Goal: Task Accomplishment & Management: Manage account settings

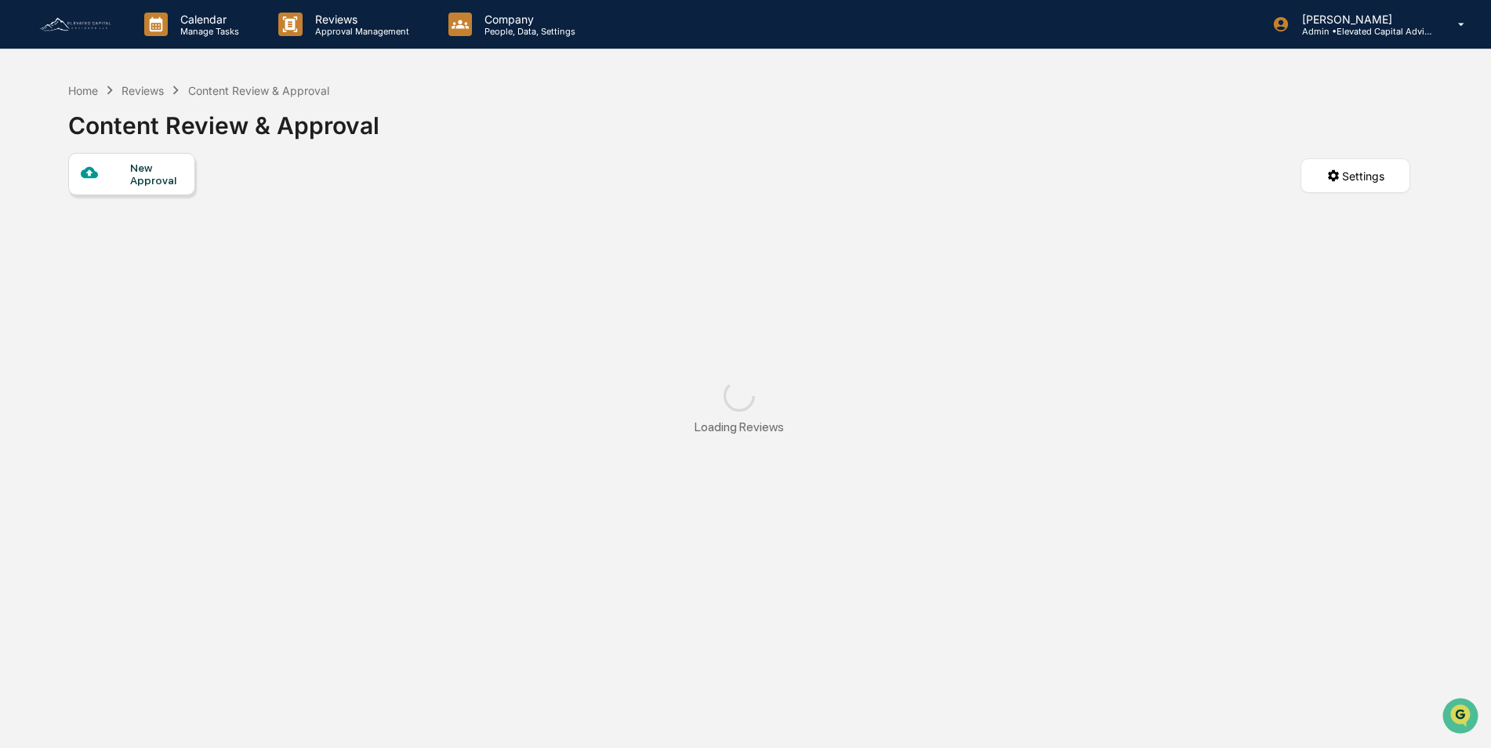
click at [521, 31] on div "Calendar Manage Tasks Reviews Approval Management Company People, Data, Setting…" at bounding box center [745, 24] width 1491 height 49
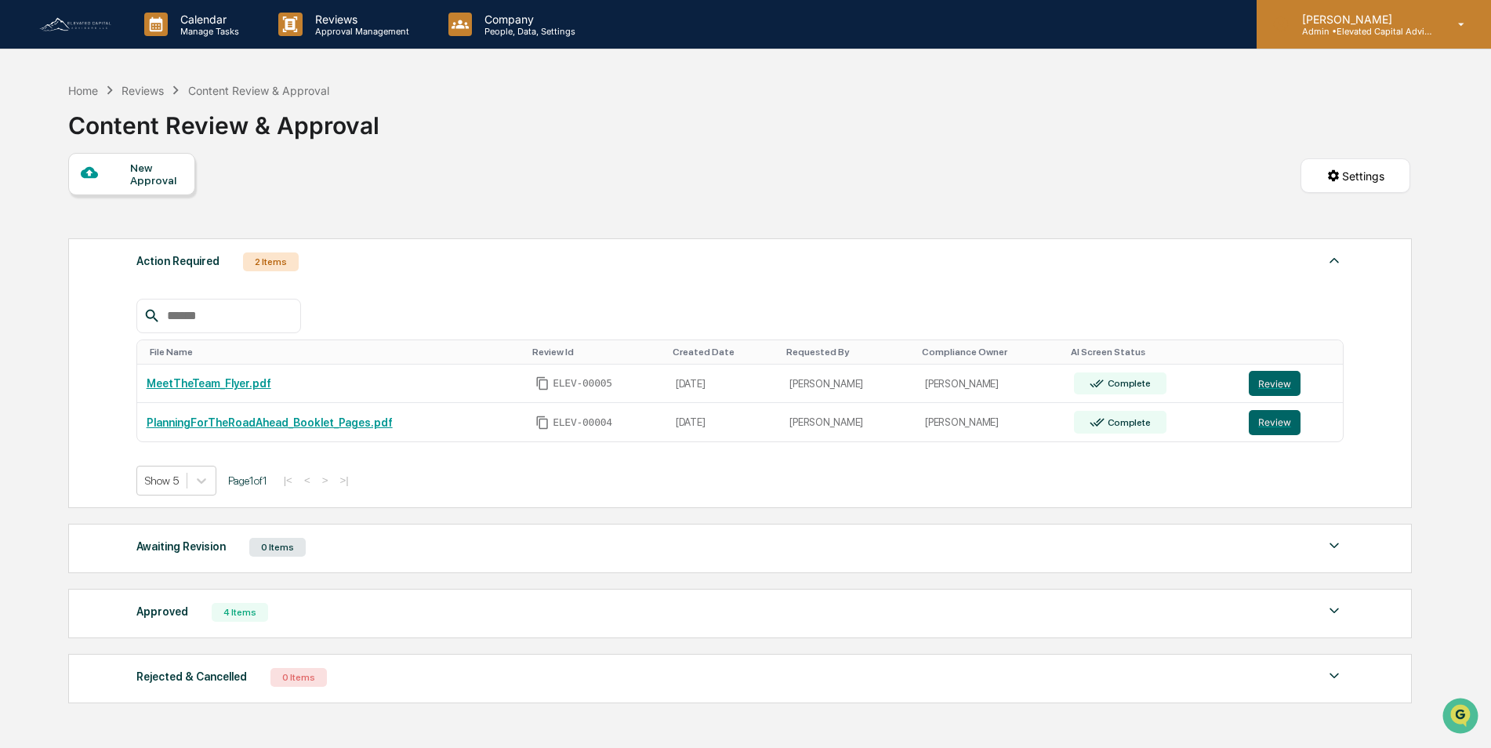
click at [1458, 28] on icon at bounding box center [1461, 24] width 27 height 15
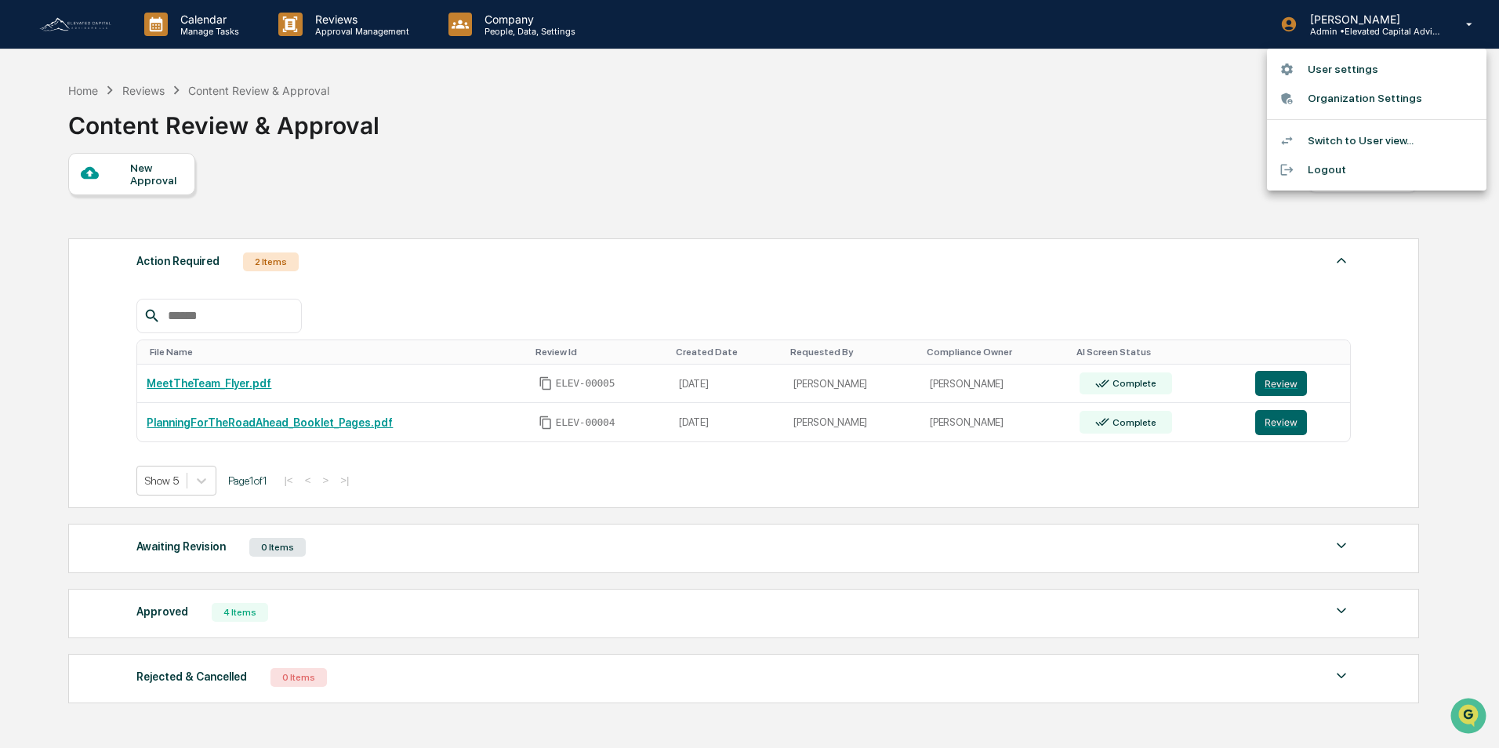
click at [509, 28] on div at bounding box center [749, 374] width 1499 height 748
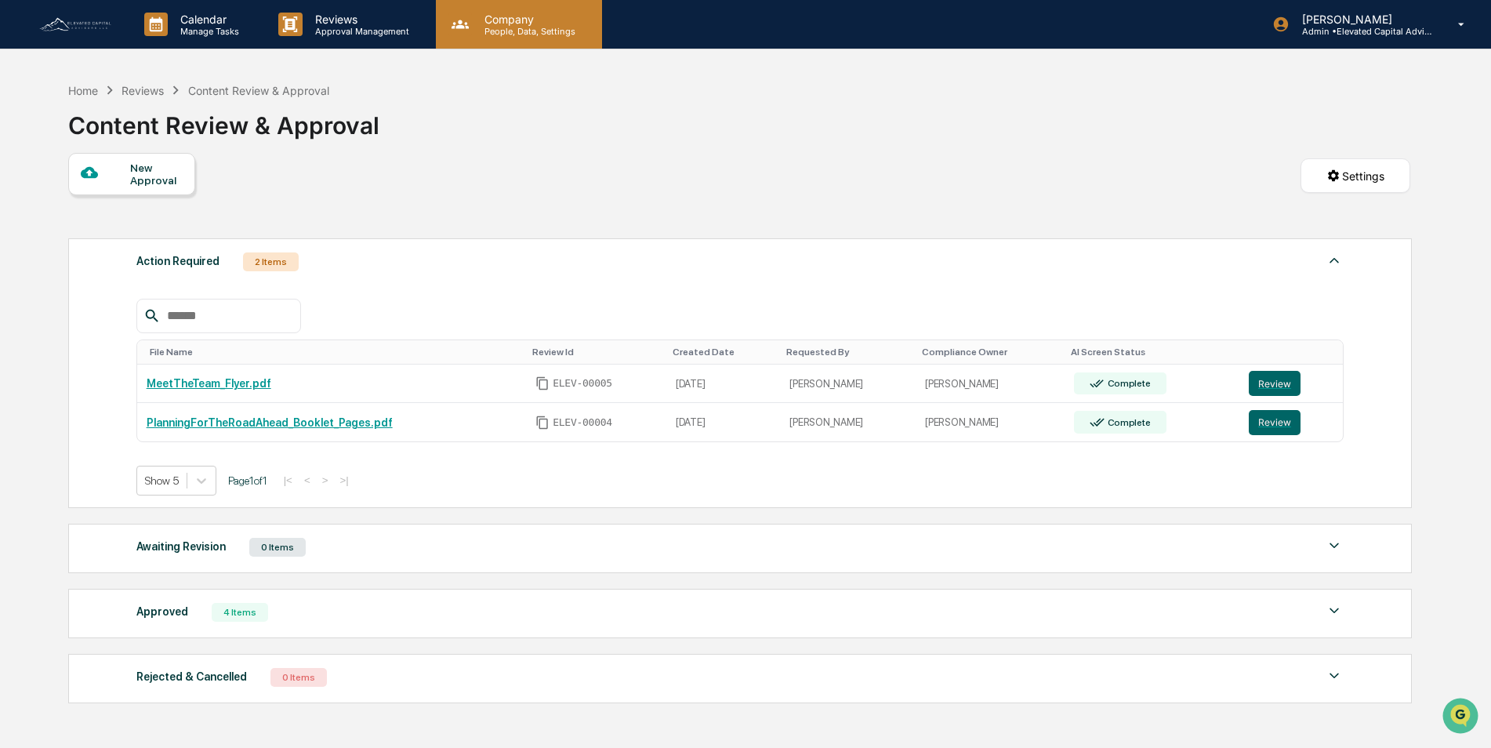
click at [501, 24] on p "Company" at bounding box center [527, 19] width 111 height 13
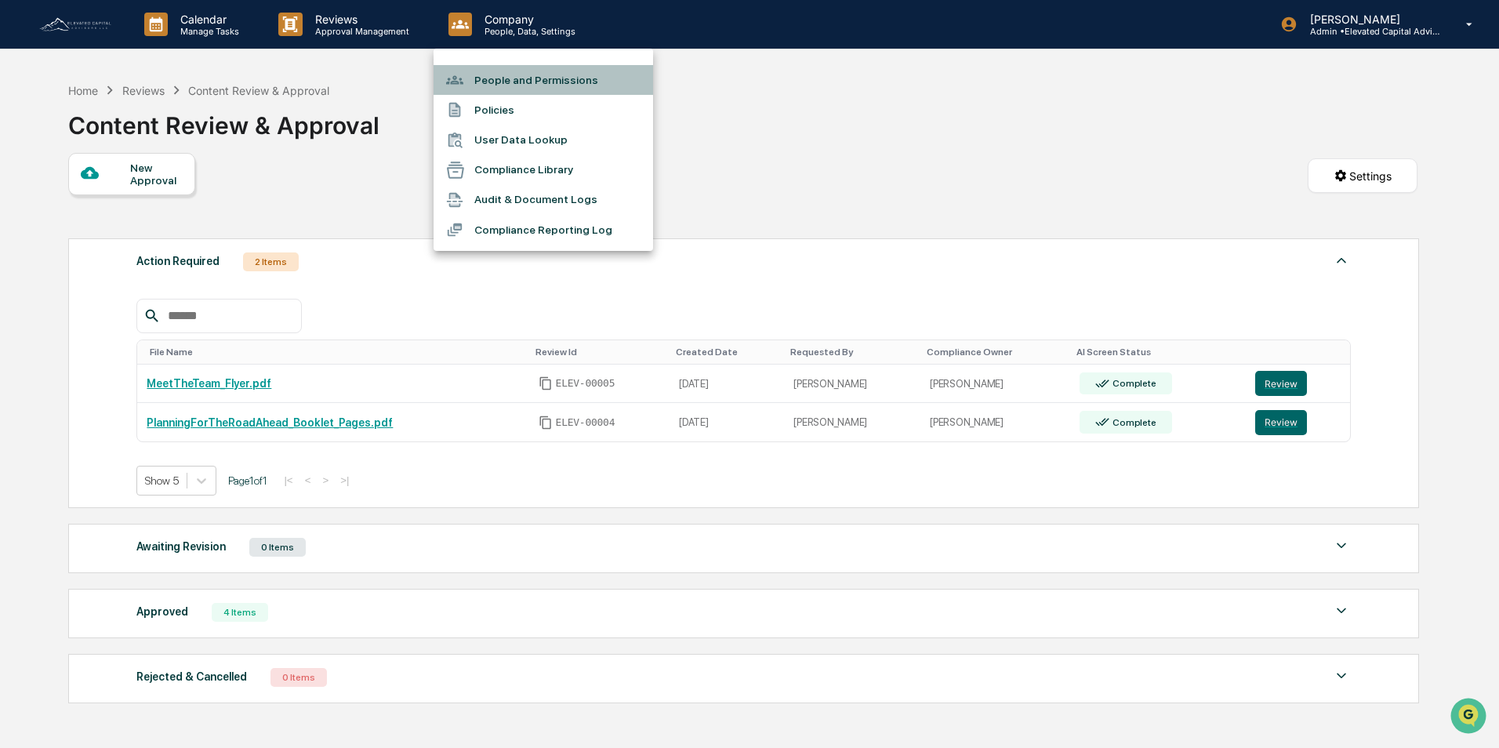
click at [521, 81] on li "People and Permissions" at bounding box center [542, 80] width 219 height 30
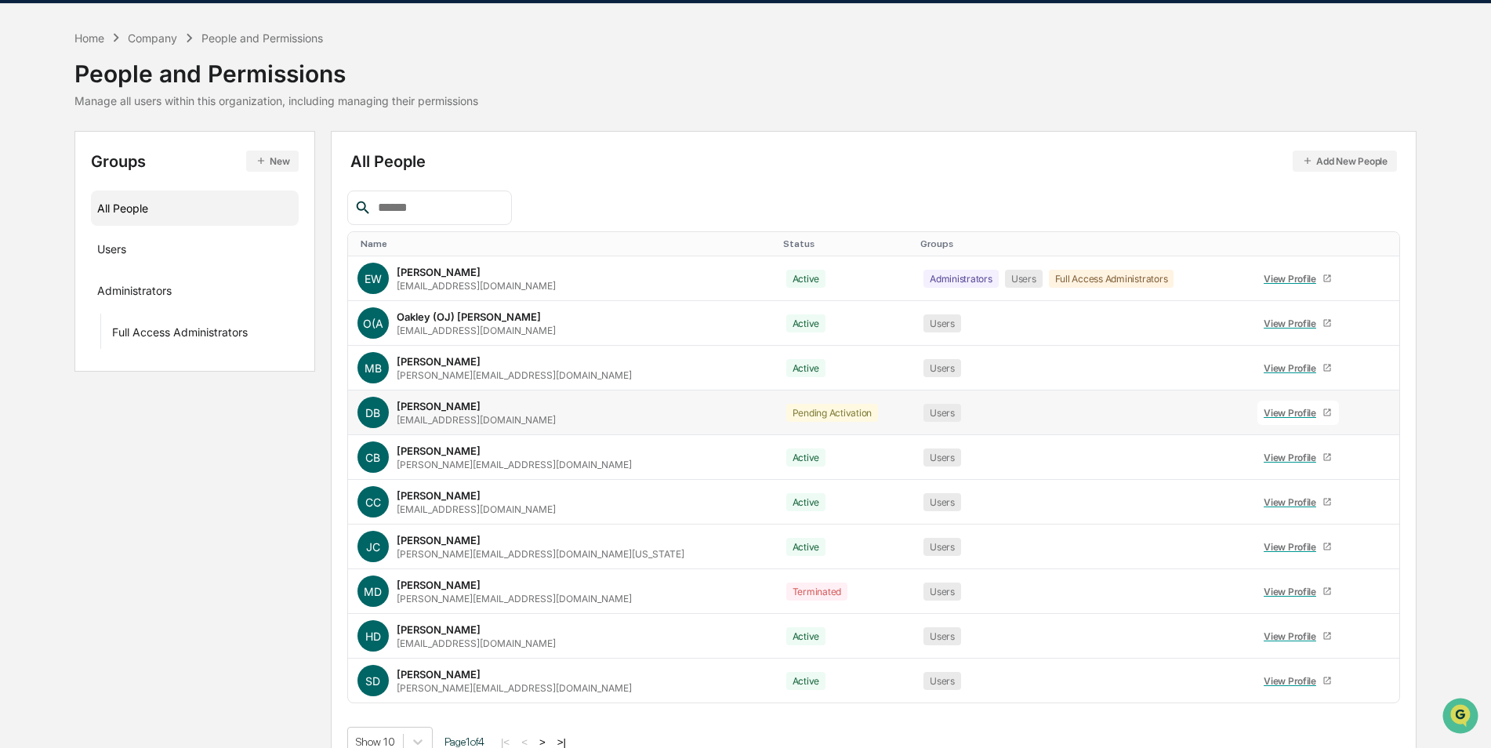
scroll to position [71, 0]
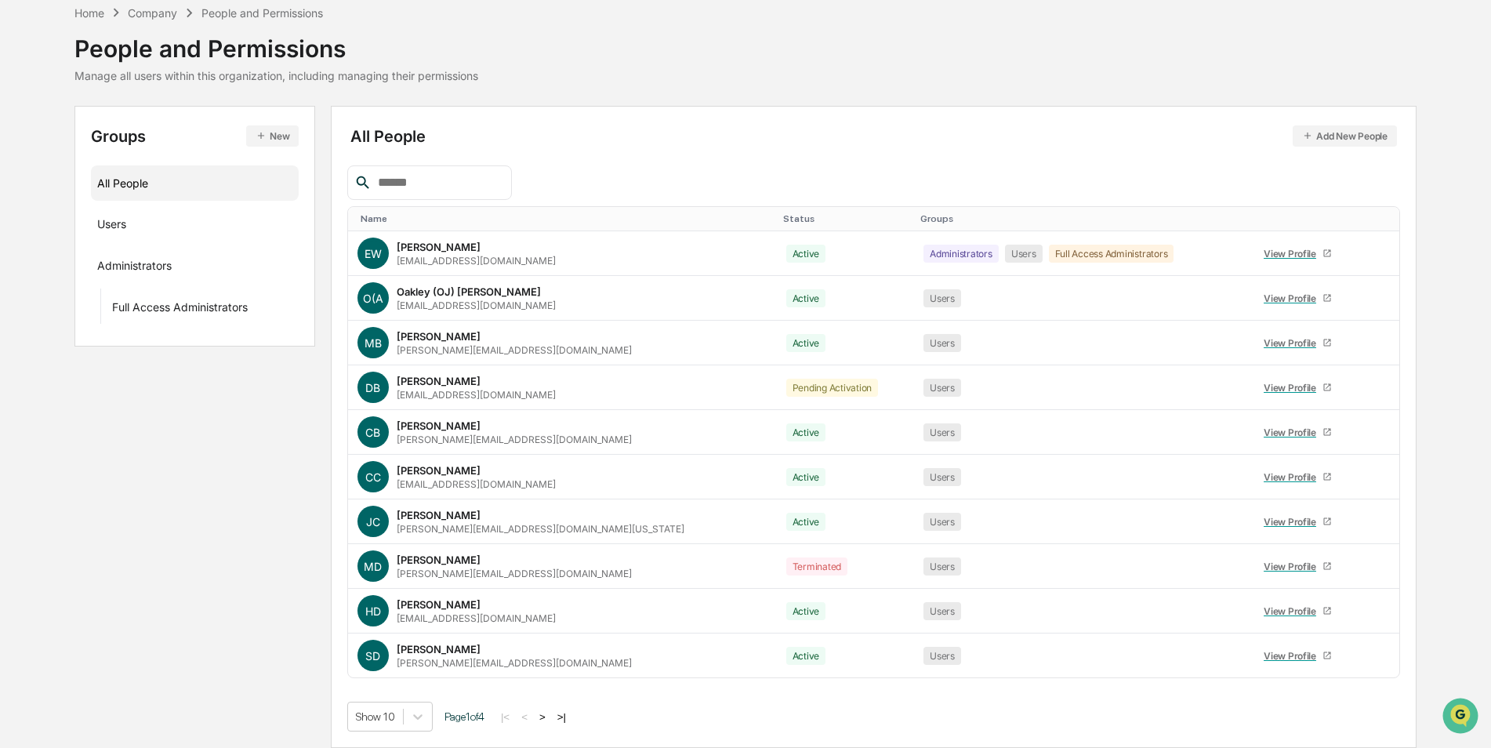
click at [548, 712] on button ">" at bounding box center [543, 716] width 16 height 13
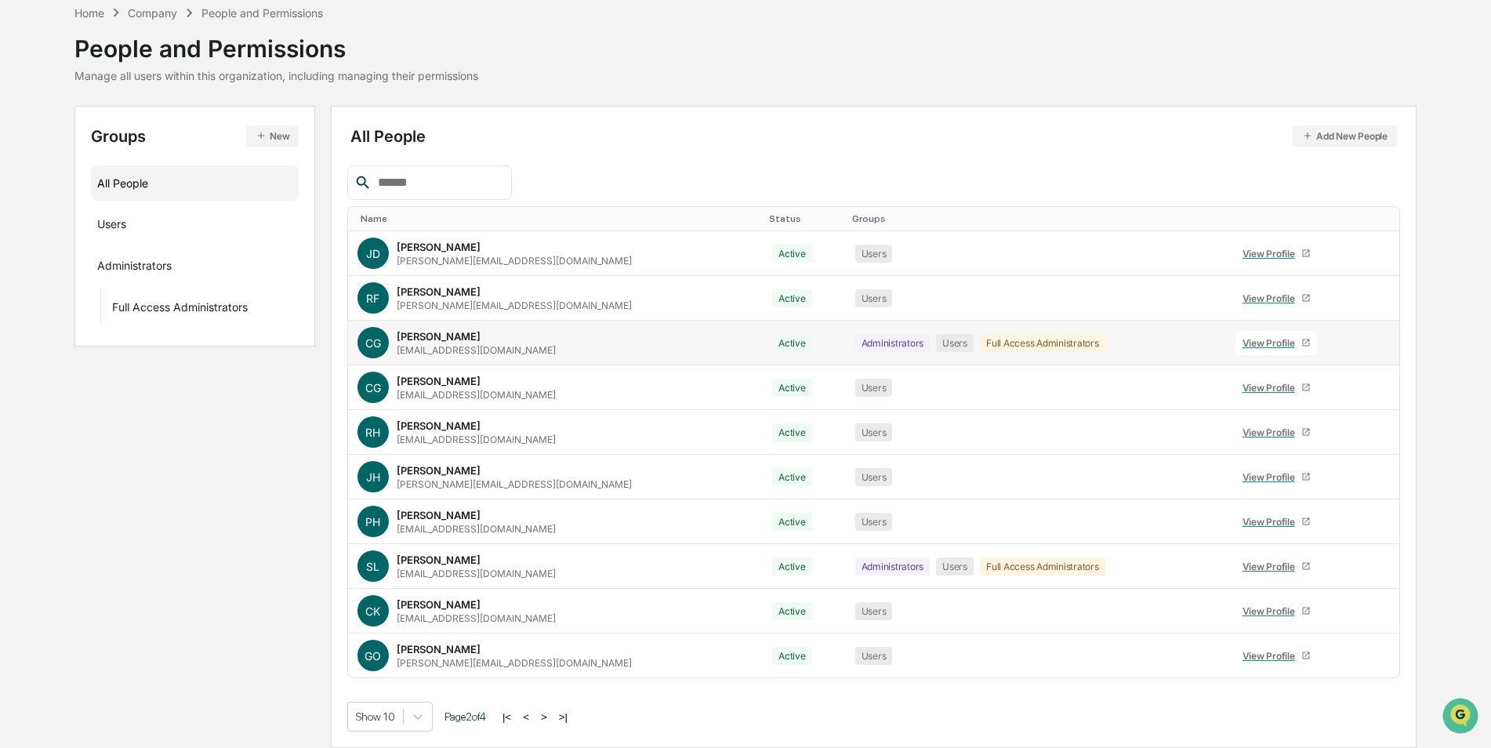
click at [1377, 346] on icon at bounding box center [1377, 346] width 0 height 0
click at [1282, 372] on div "Groups & Permissions" at bounding box center [1300, 364] width 130 height 19
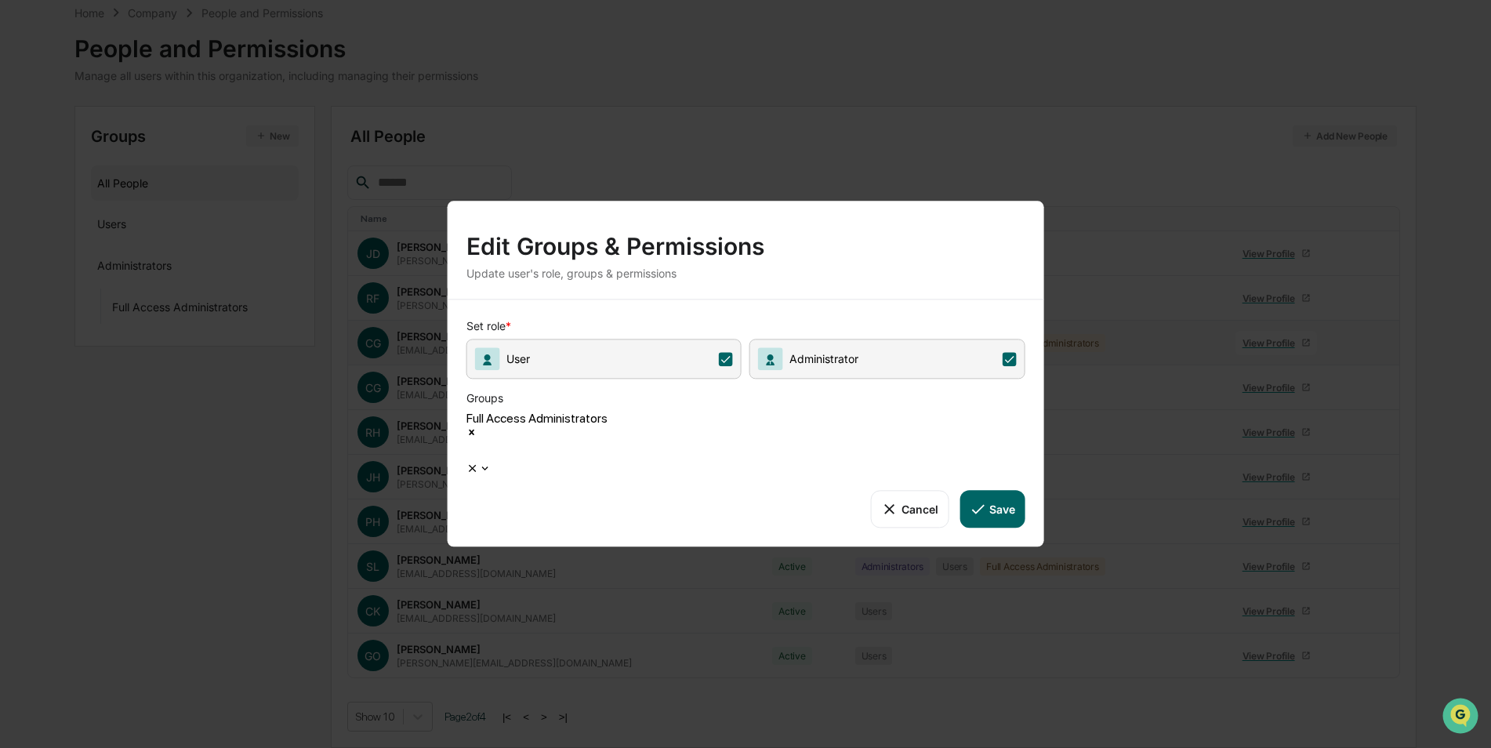
click at [1007, 366] on icon at bounding box center [1009, 359] width 14 height 14
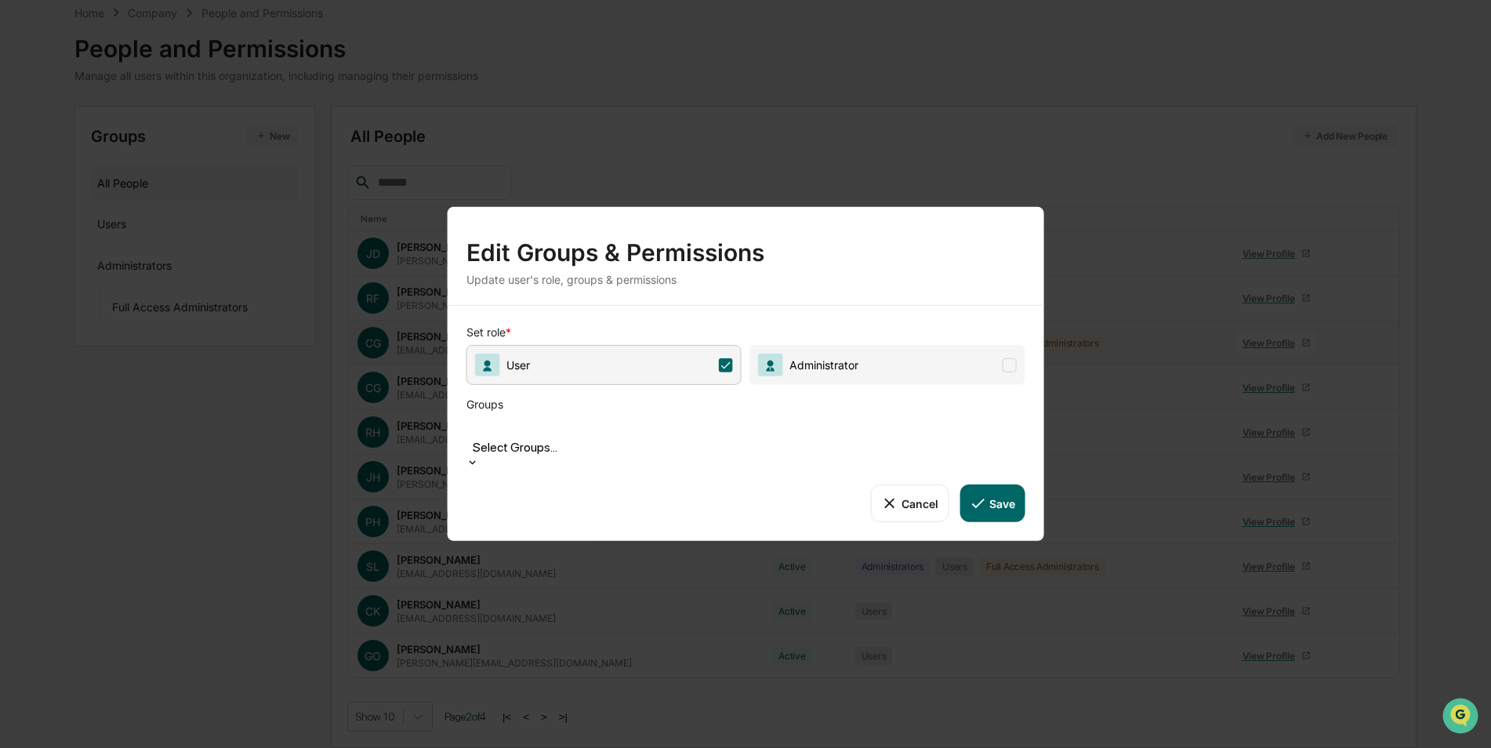
click at [1003, 492] on button "Save" at bounding box center [991, 503] width 65 height 38
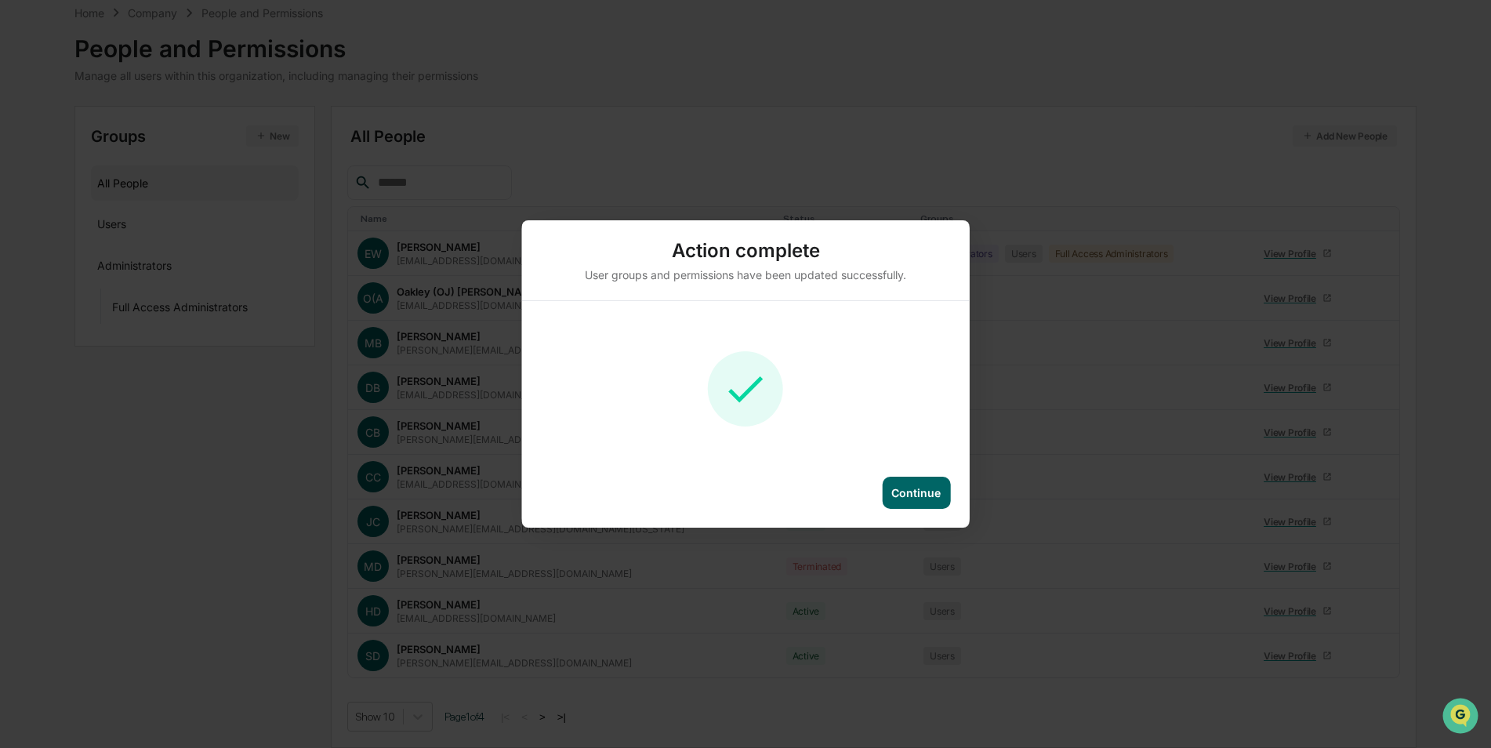
click at [918, 492] on div "Continue" at bounding box center [915, 492] width 49 height 13
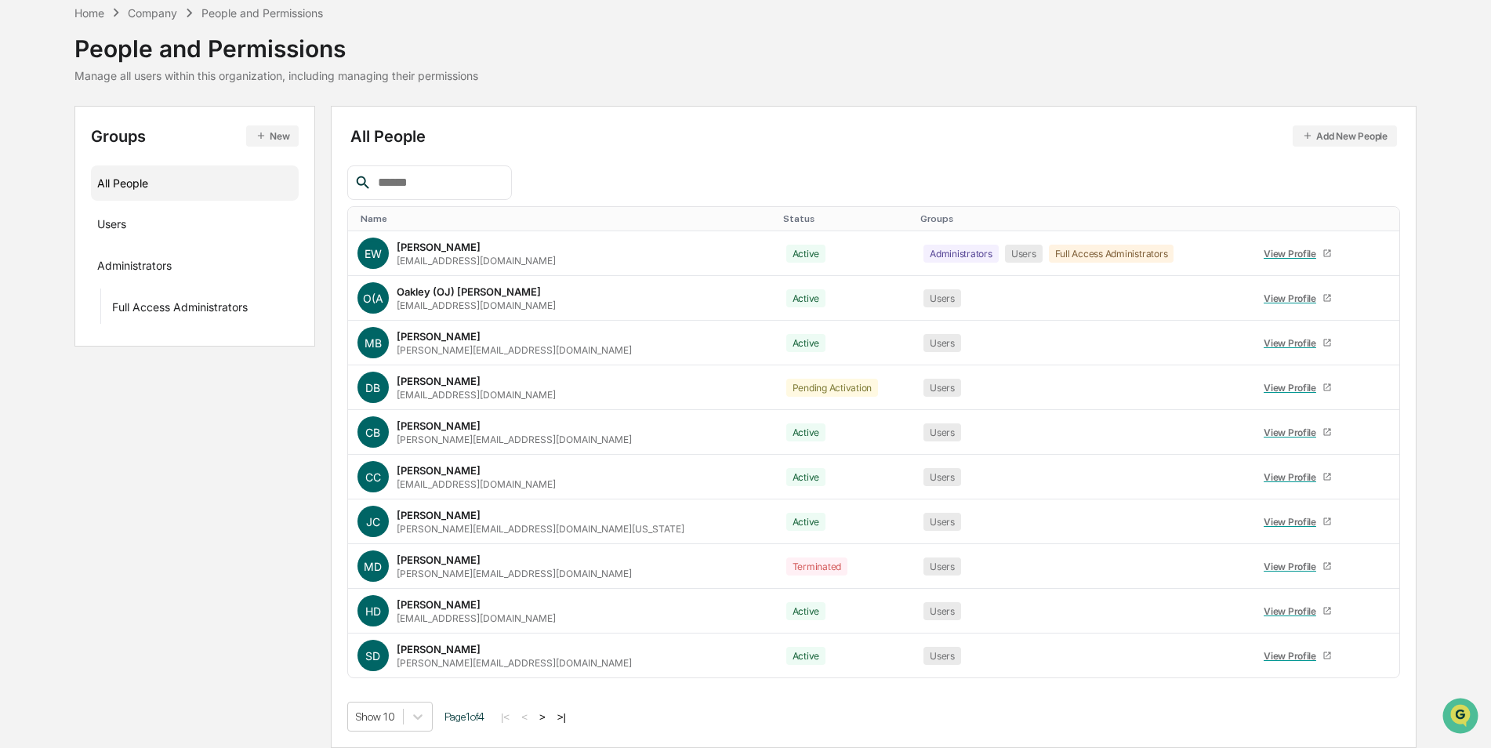
click at [550, 718] on button ">" at bounding box center [543, 716] width 16 height 13
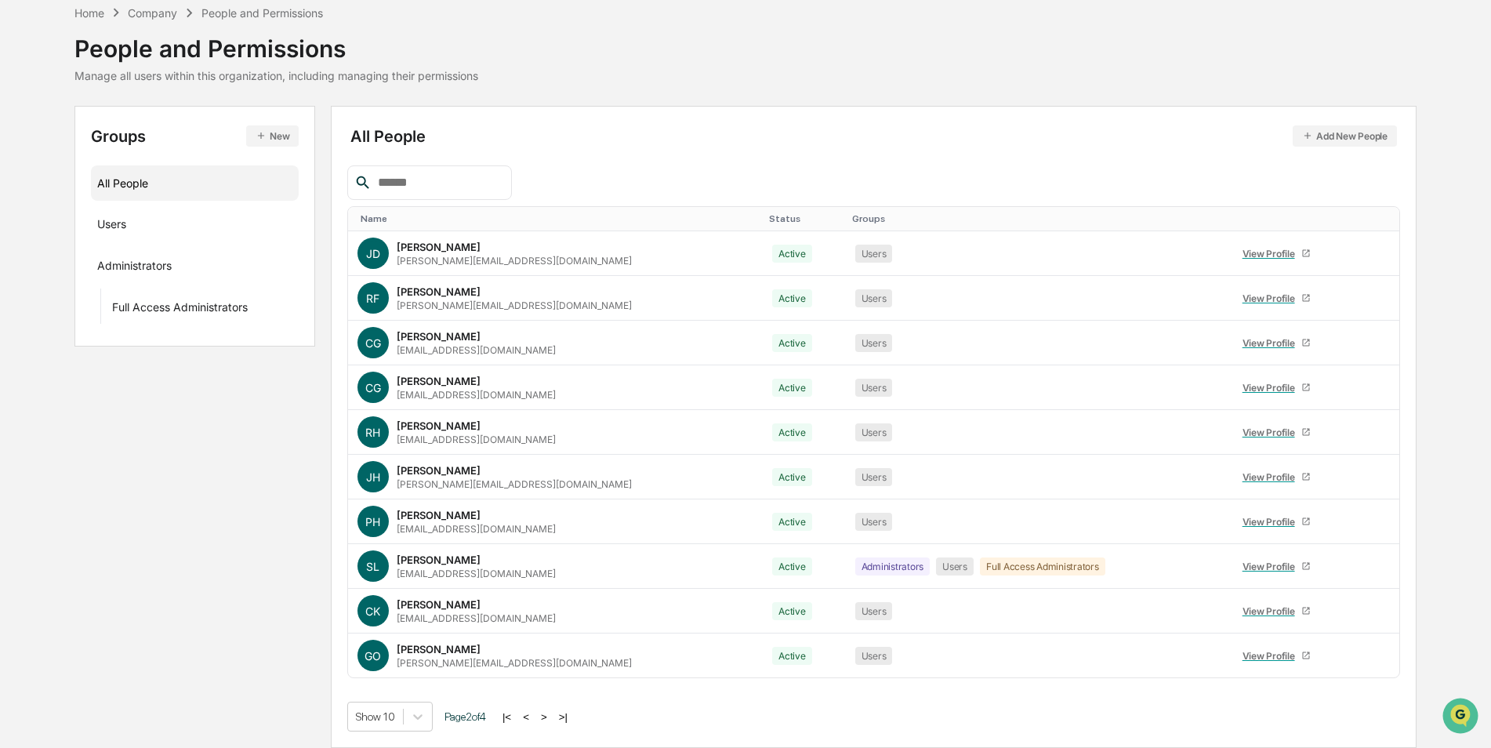
click at [552, 716] on button ">" at bounding box center [544, 716] width 16 height 13
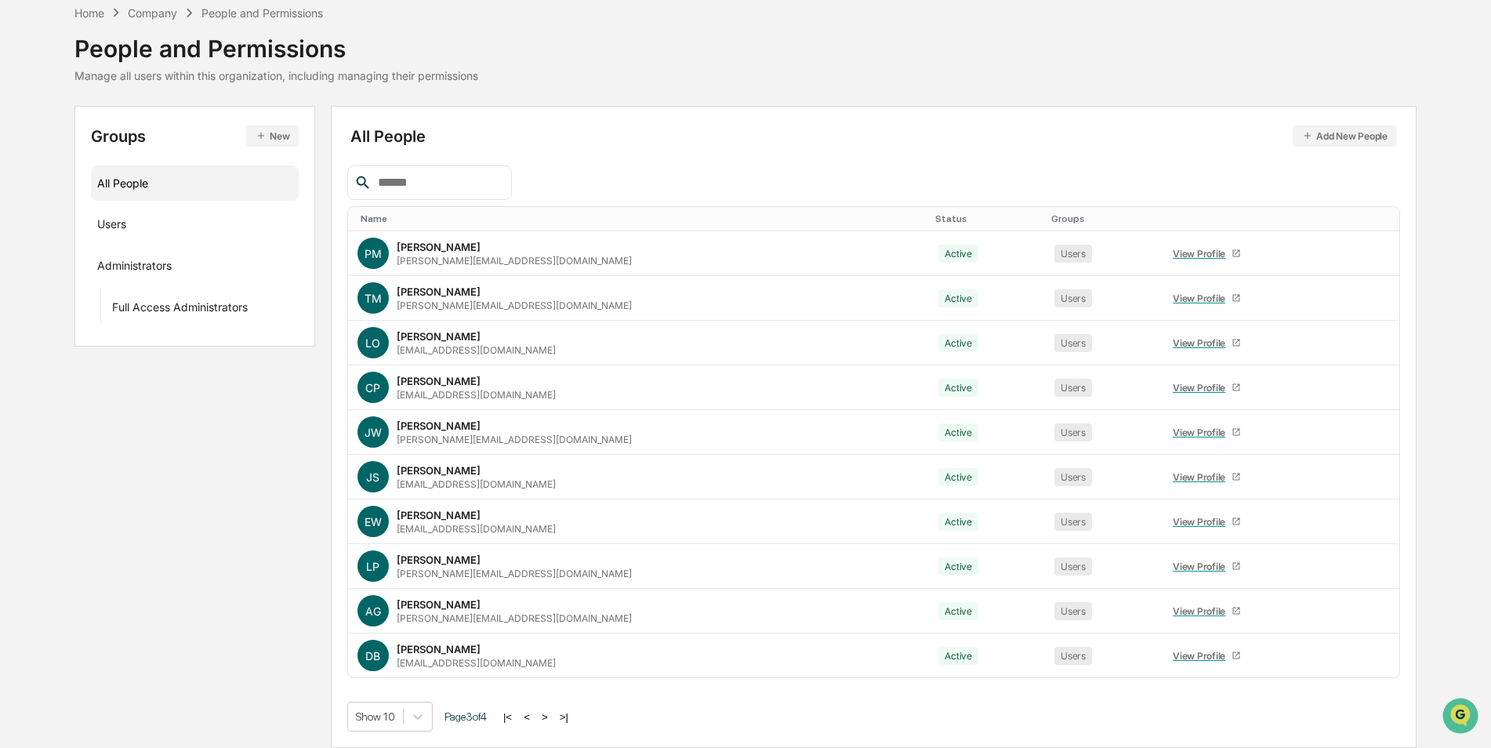
click at [550, 719] on button ">" at bounding box center [545, 716] width 16 height 13
